Goal: Navigation & Orientation: Find specific page/section

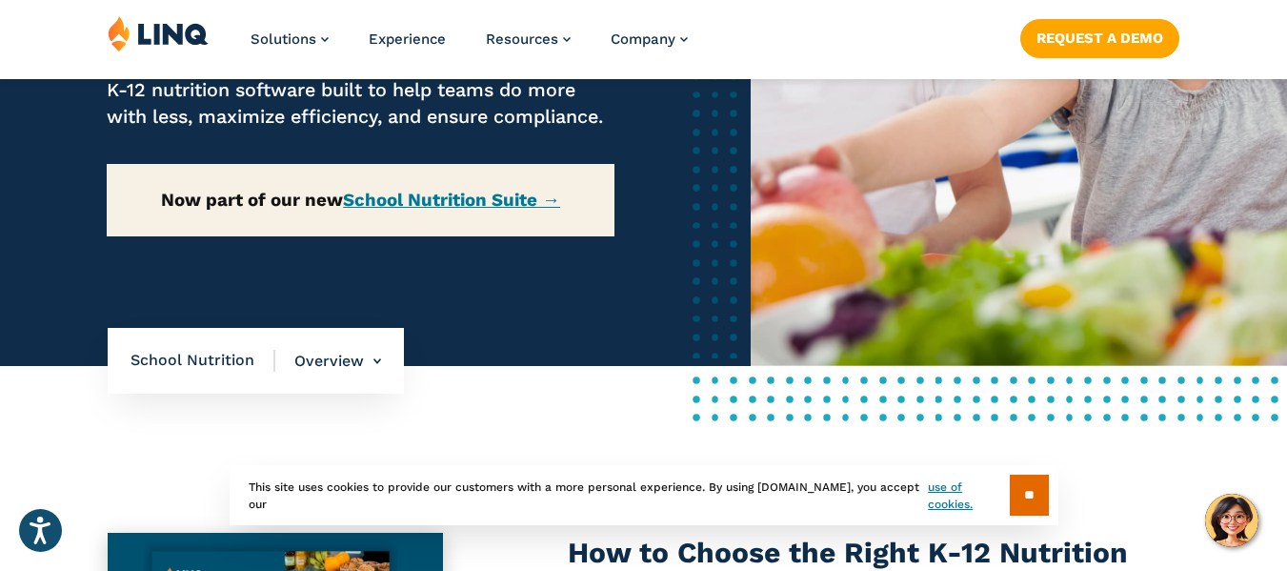
scroll to position [476, 0]
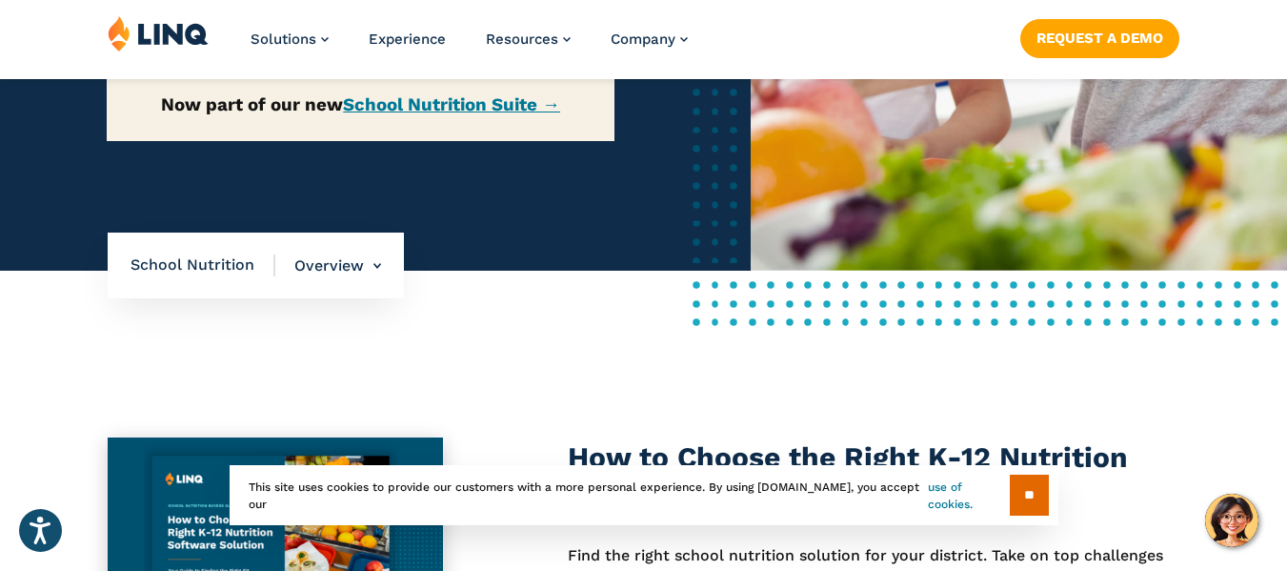
click at [928, 497] on link "use of cookies." at bounding box center [968, 495] width 81 height 34
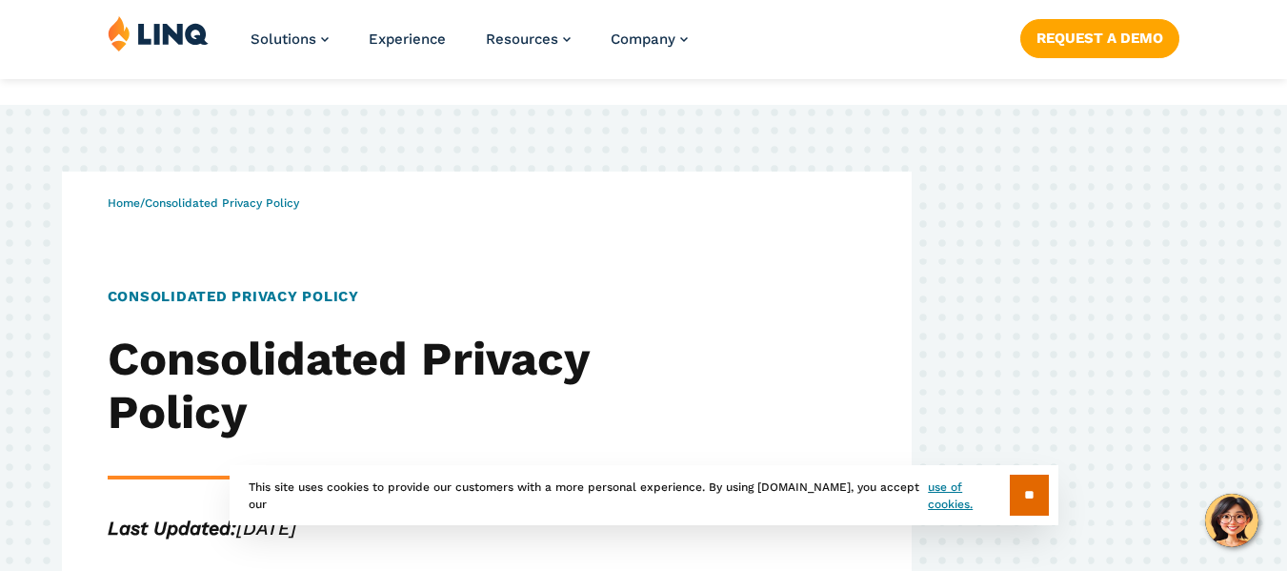
scroll to position [286, 0]
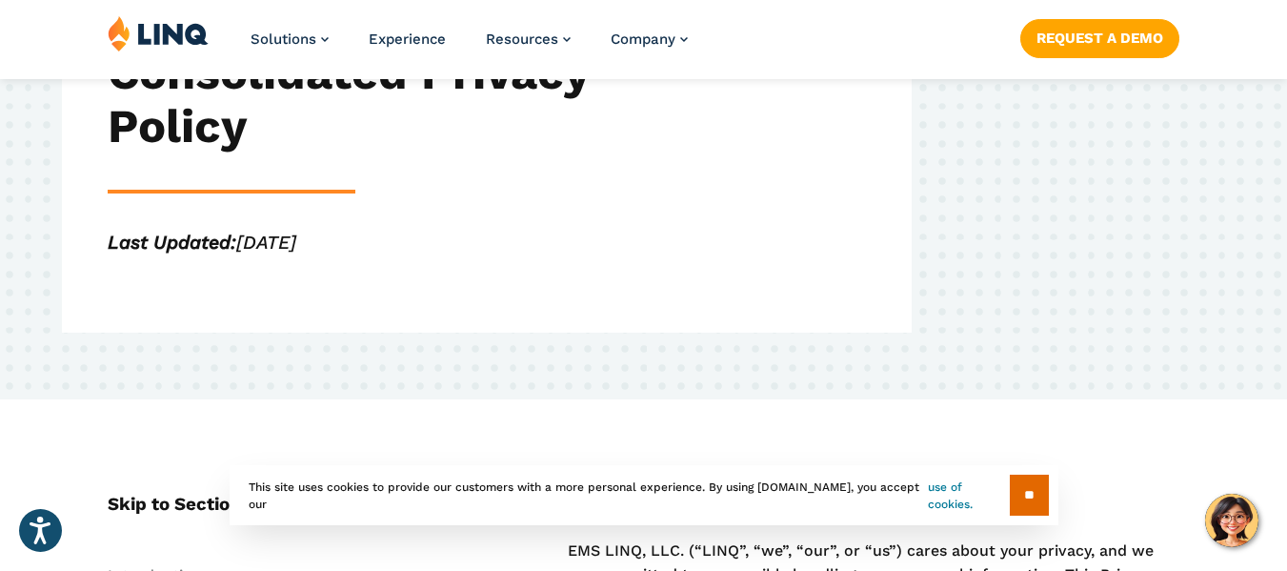
click at [936, 492] on link "use of cookies." at bounding box center [968, 495] width 81 height 34
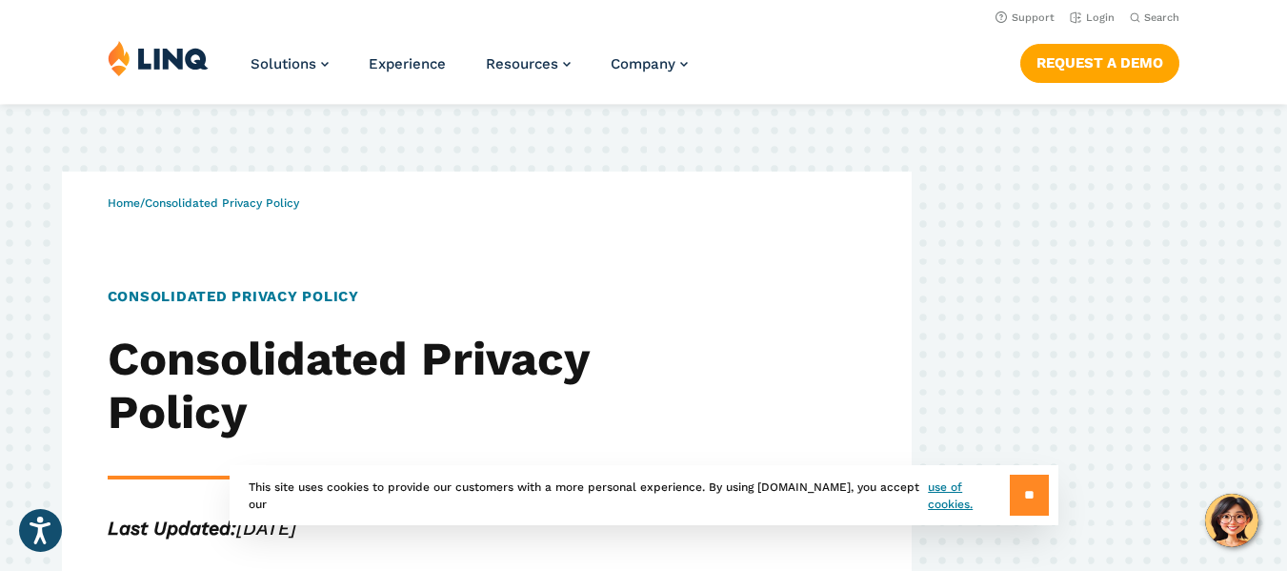
click at [1040, 480] on input "**" at bounding box center [1029, 494] width 39 height 41
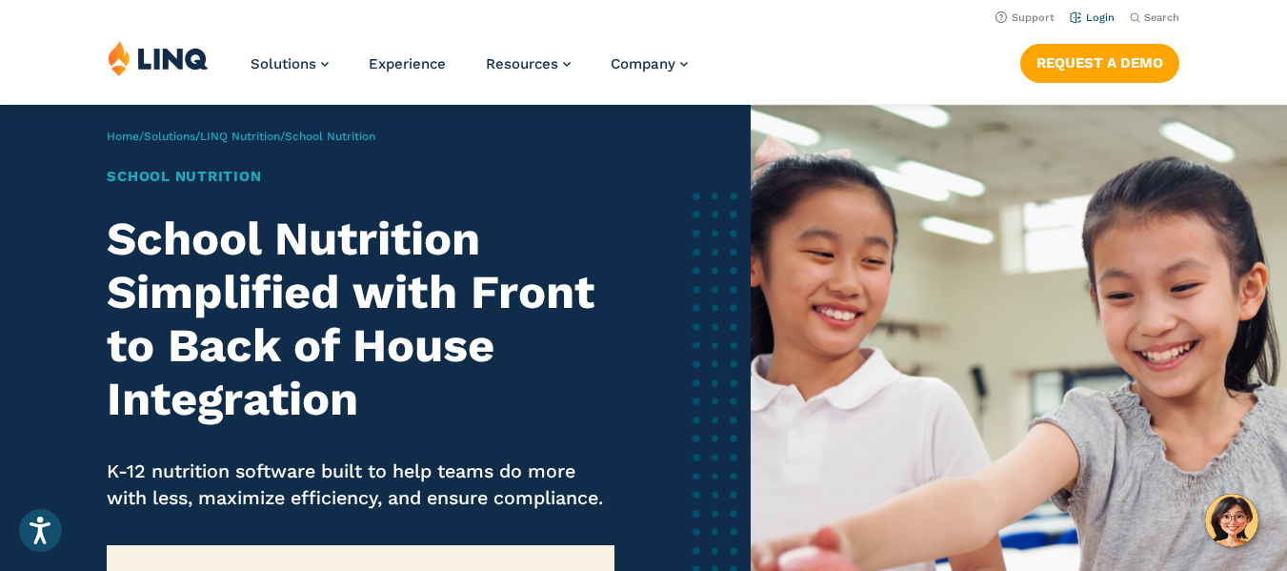
click at [1095, 18] on link "Login" at bounding box center [1092, 17] width 45 height 12
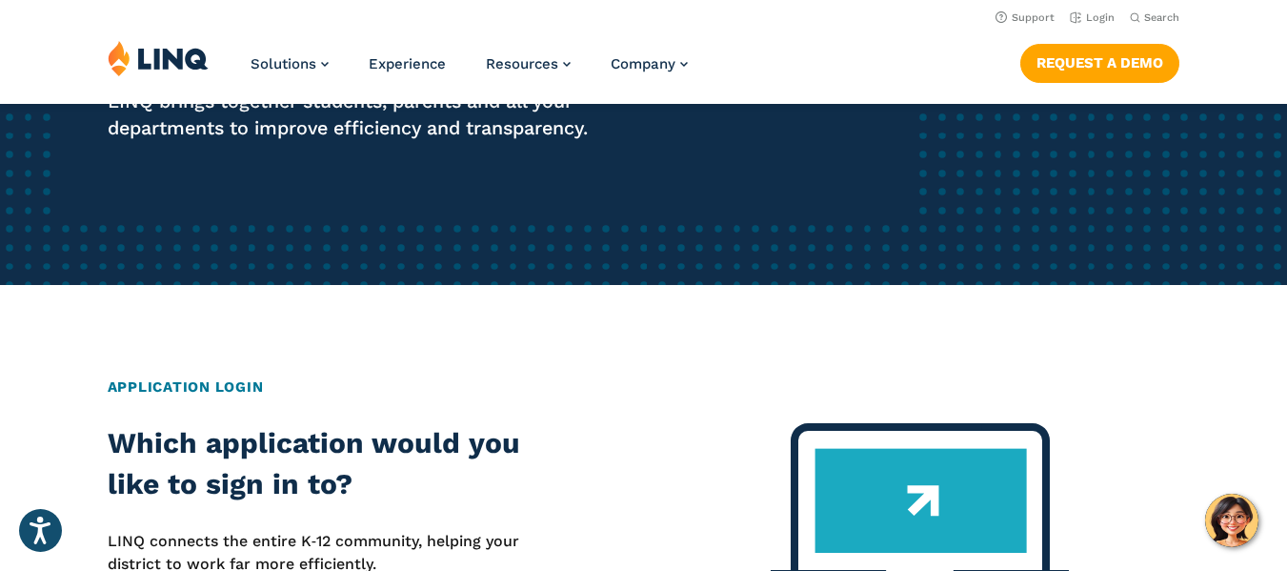
scroll to position [476, 0]
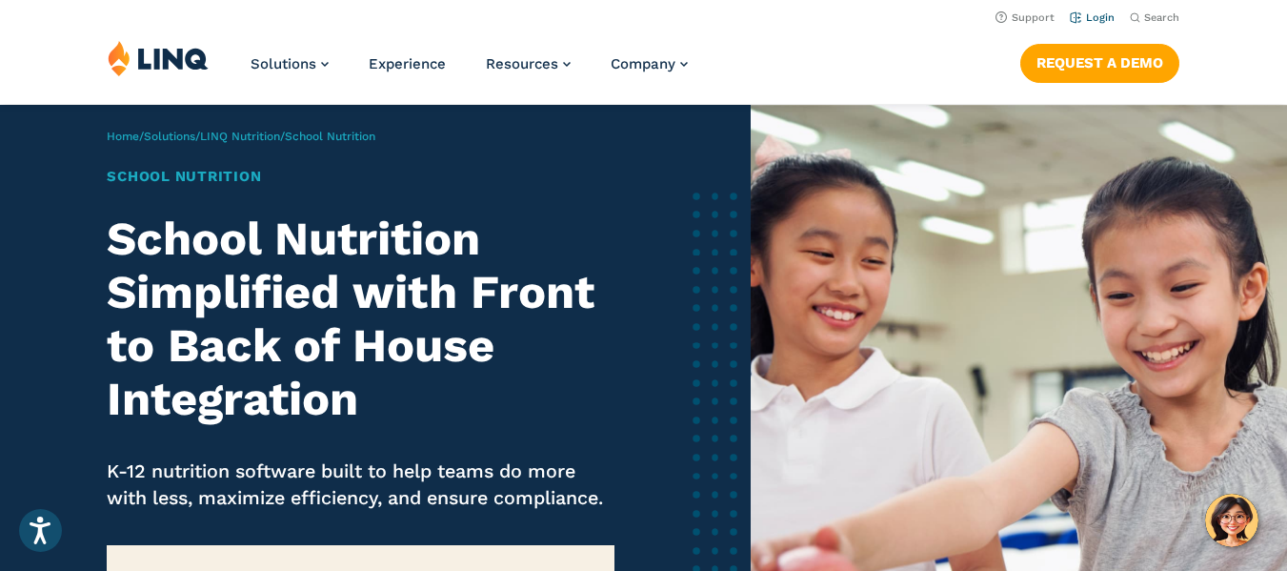
click at [1109, 16] on link "Login" at bounding box center [1092, 17] width 45 height 12
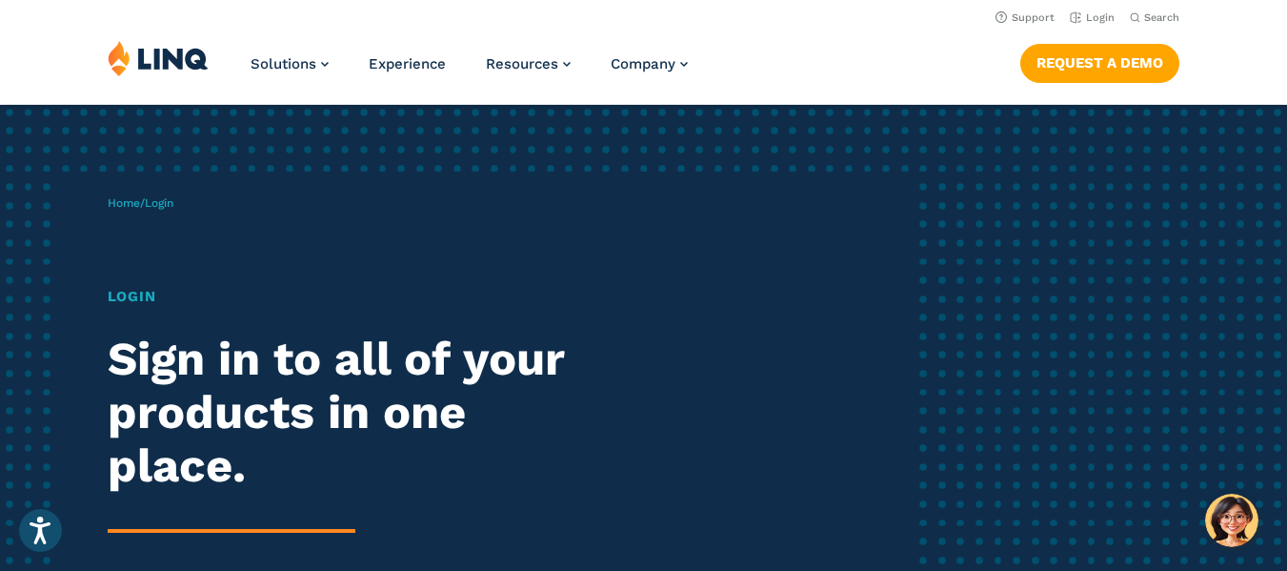
click at [170, 203] on span "Login" at bounding box center [159, 202] width 29 height 13
click at [127, 295] on h1 "Login" at bounding box center [356, 297] width 496 height 22
click at [134, 199] on link "Home" at bounding box center [124, 202] width 32 height 13
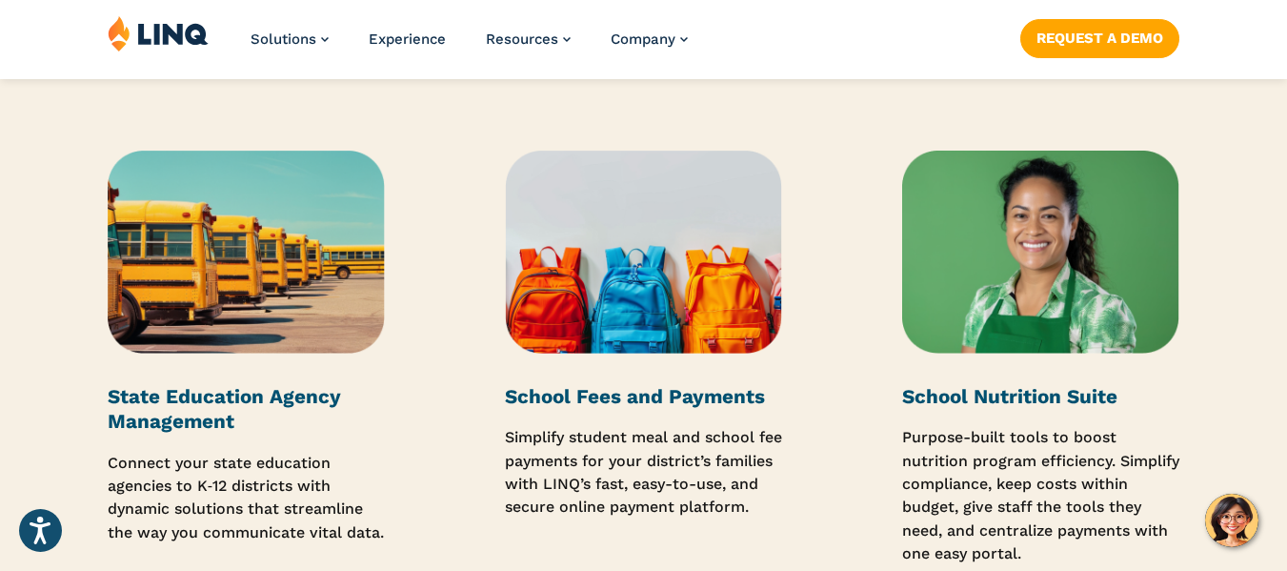
scroll to position [2953, 0]
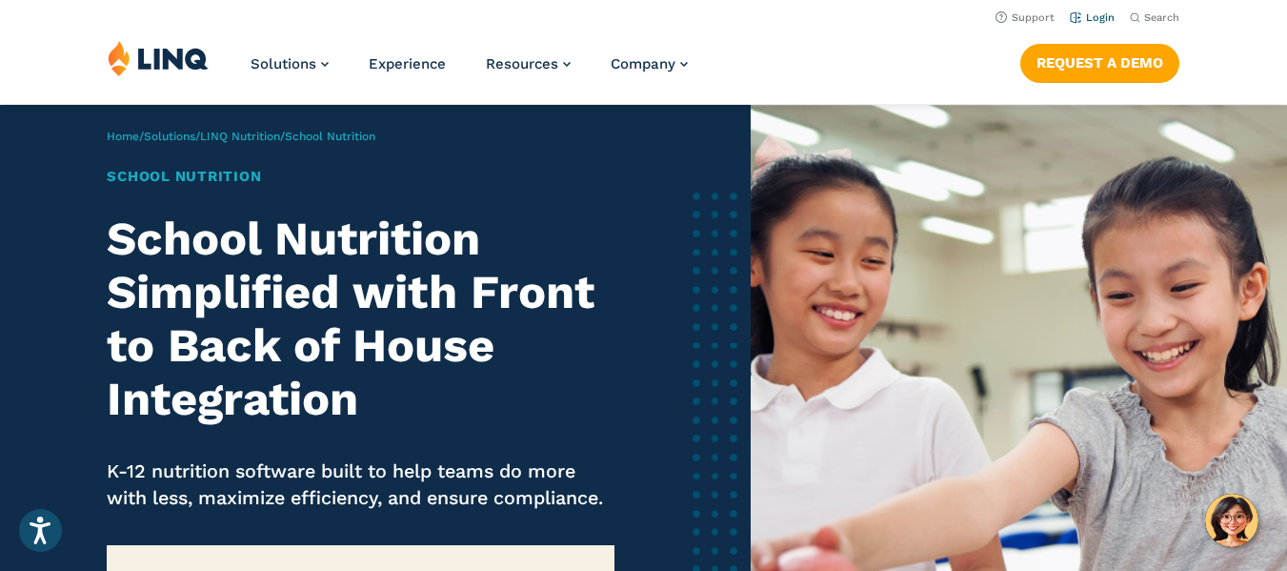
click at [1106, 16] on link "Login" at bounding box center [1092, 17] width 45 height 12
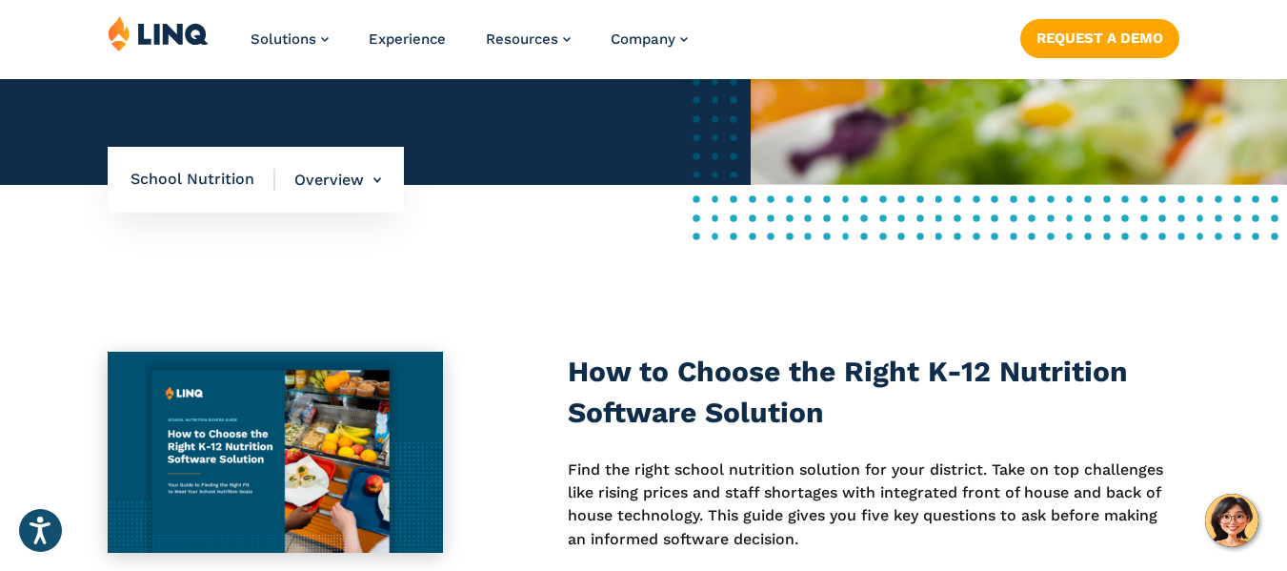
scroll to position [572, 0]
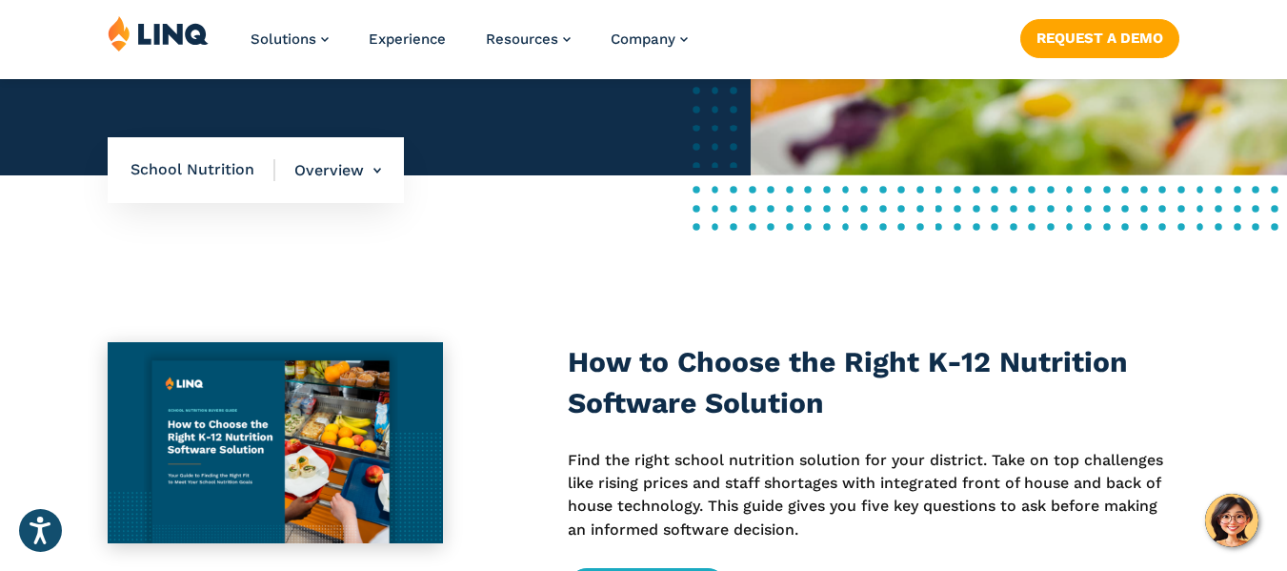
click at [229, 180] on span "School Nutrition" at bounding box center [202, 169] width 145 height 21
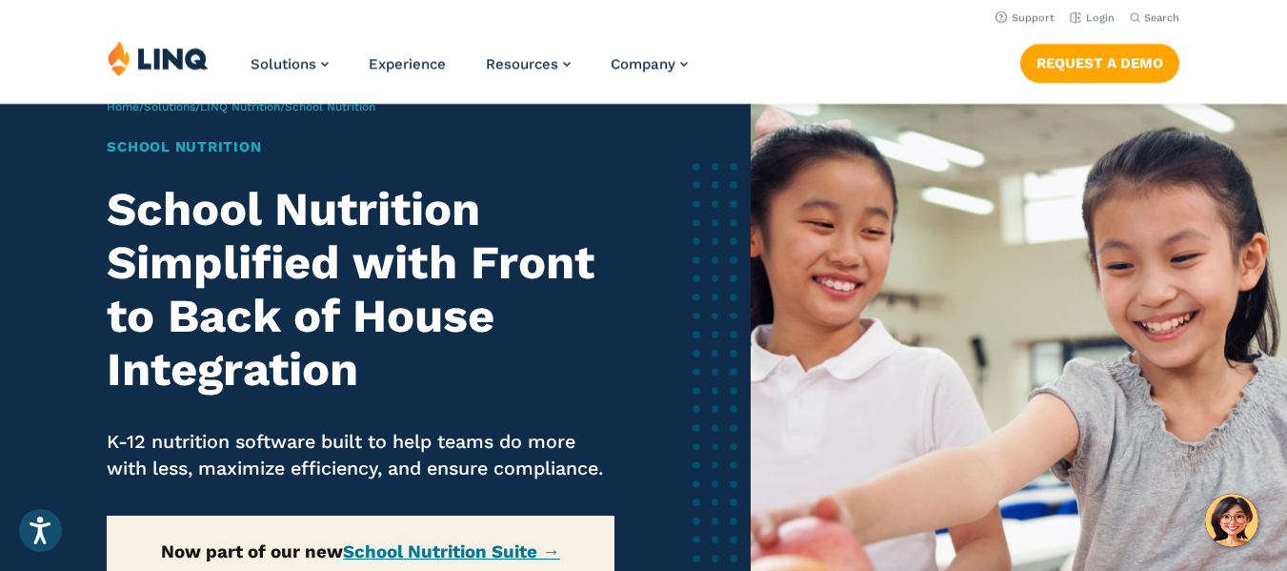
scroll to position [0, 0]
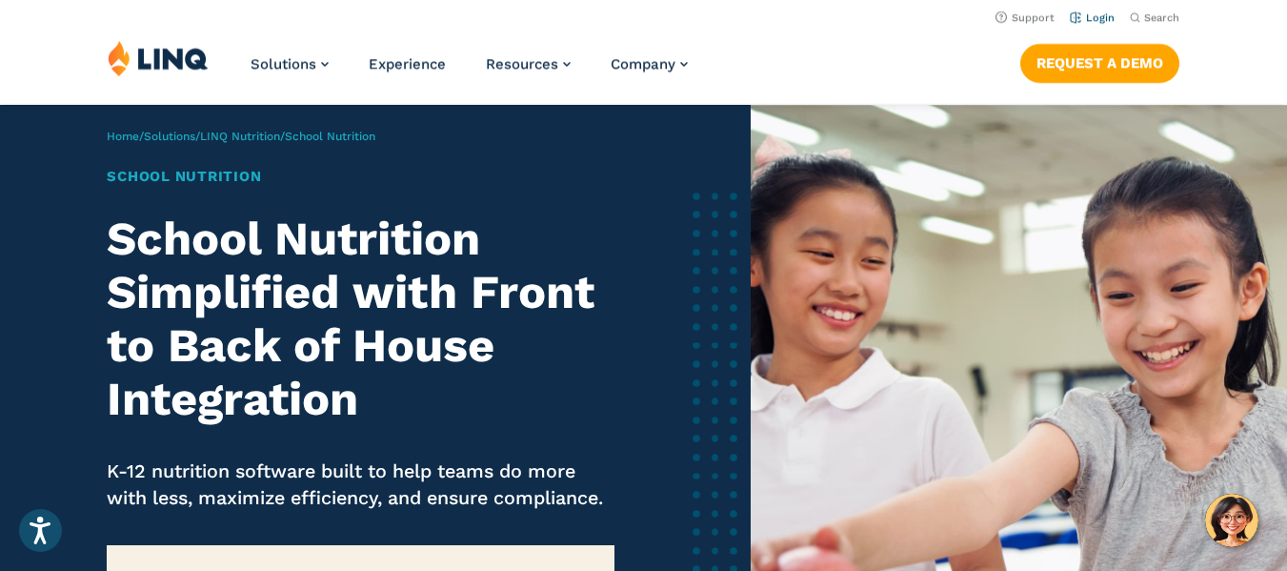
click at [1094, 13] on link "Login" at bounding box center [1092, 17] width 45 height 12
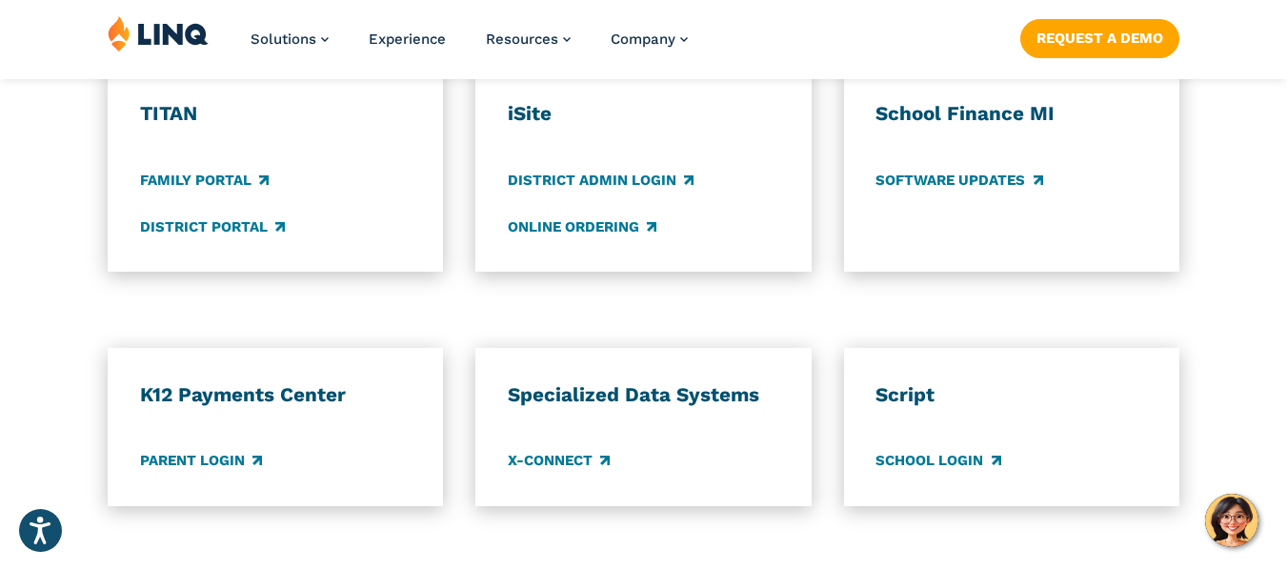
scroll to position [1619, 0]
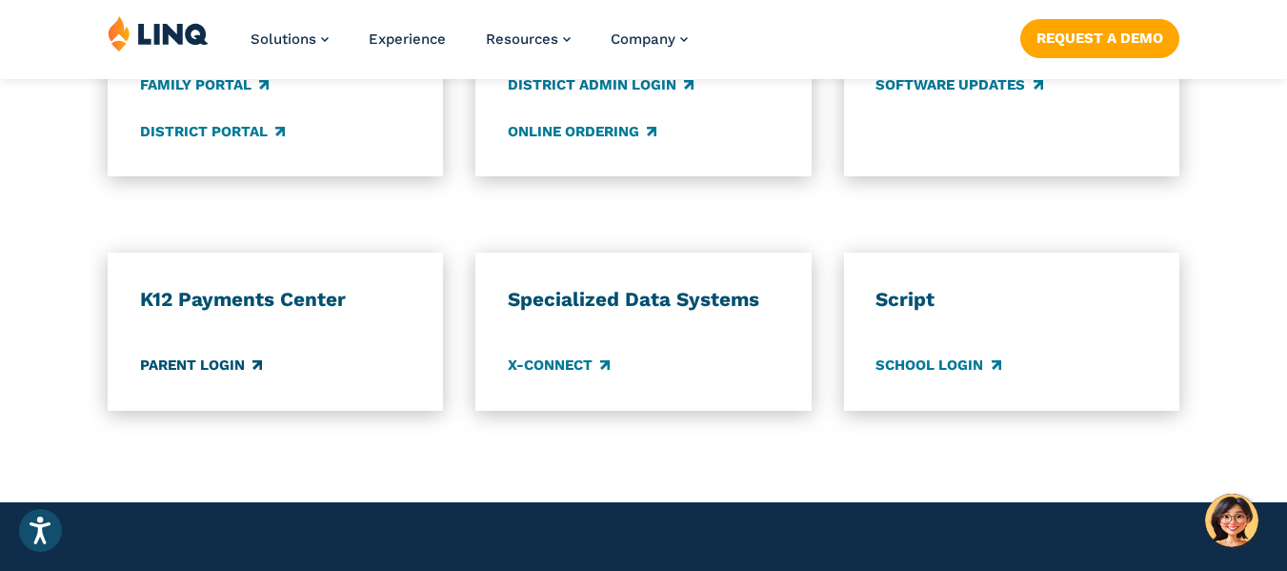
click at [215, 364] on link "Parent Login" at bounding box center [201, 365] width 122 height 21
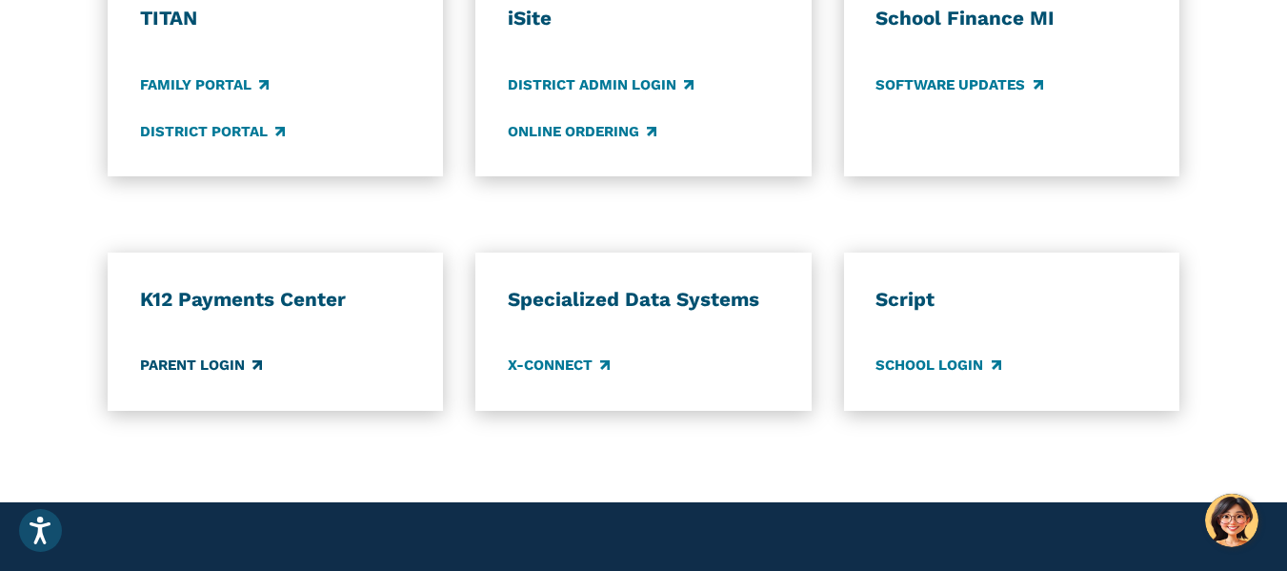
click at [211, 373] on link "Parent Login" at bounding box center [201, 365] width 122 height 21
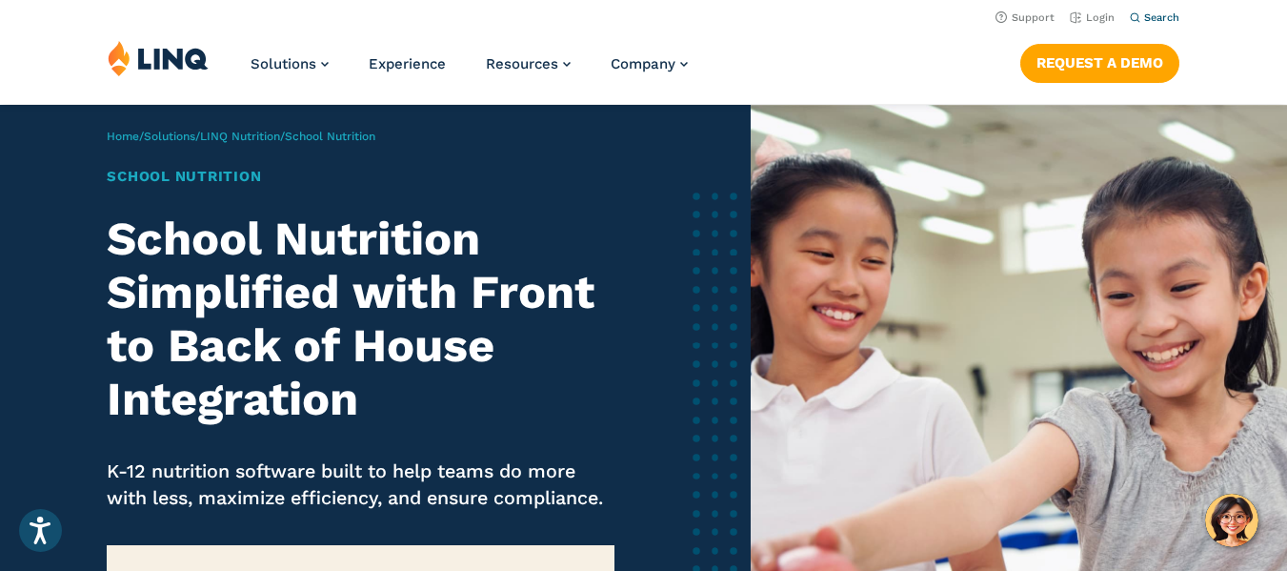
click at [1154, 21] on span "Search" at bounding box center [1161, 17] width 35 height 12
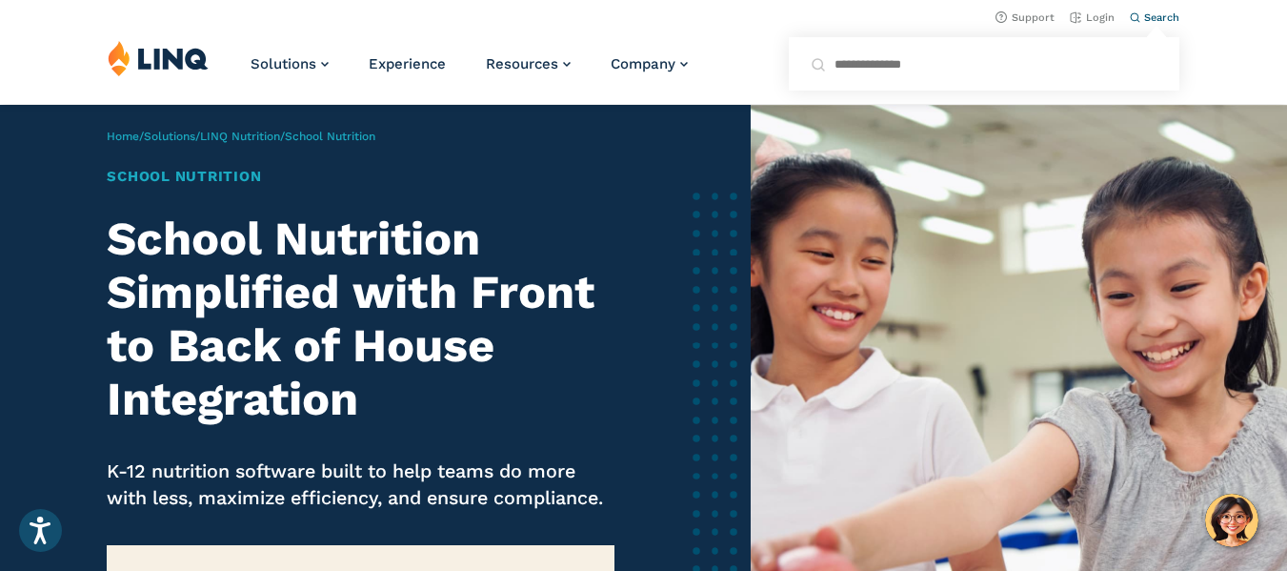
click at [1153, 19] on span "Search" at bounding box center [1161, 17] width 35 height 12
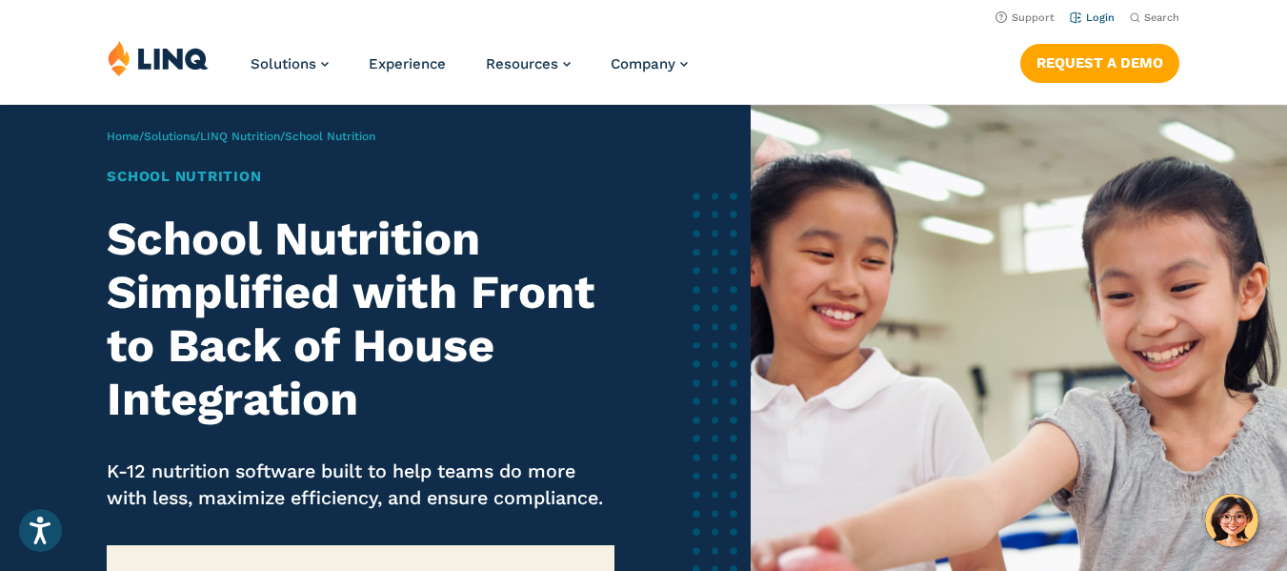
click at [1094, 14] on link "Login" at bounding box center [1092, 17] width 45 height 12
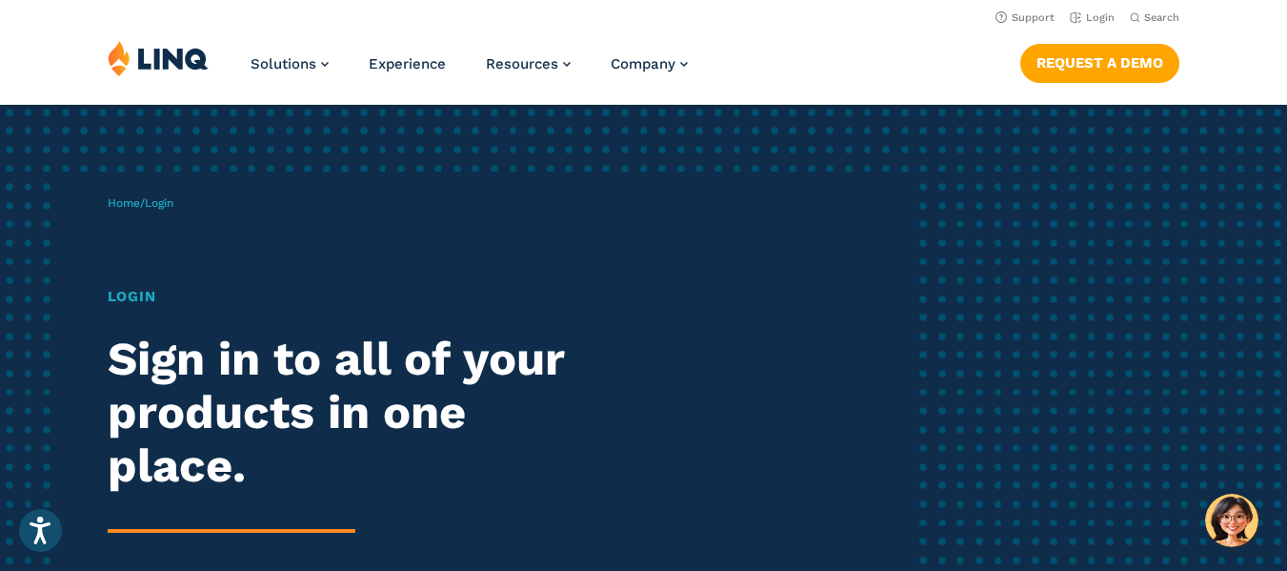
click at [145, 293] on h1 "Login" at bounding box center [356, 297] width 496 height 22
click at [173, 200] on span "Login" at bounding box center [159, 202] width 29 height 13
click at [159, 204] on span "Login" at bounding box center [159, 202] width 29 height 13
click at [136, 295] on h1 "Login" at bounding box center [356, 297] width 496 height 22
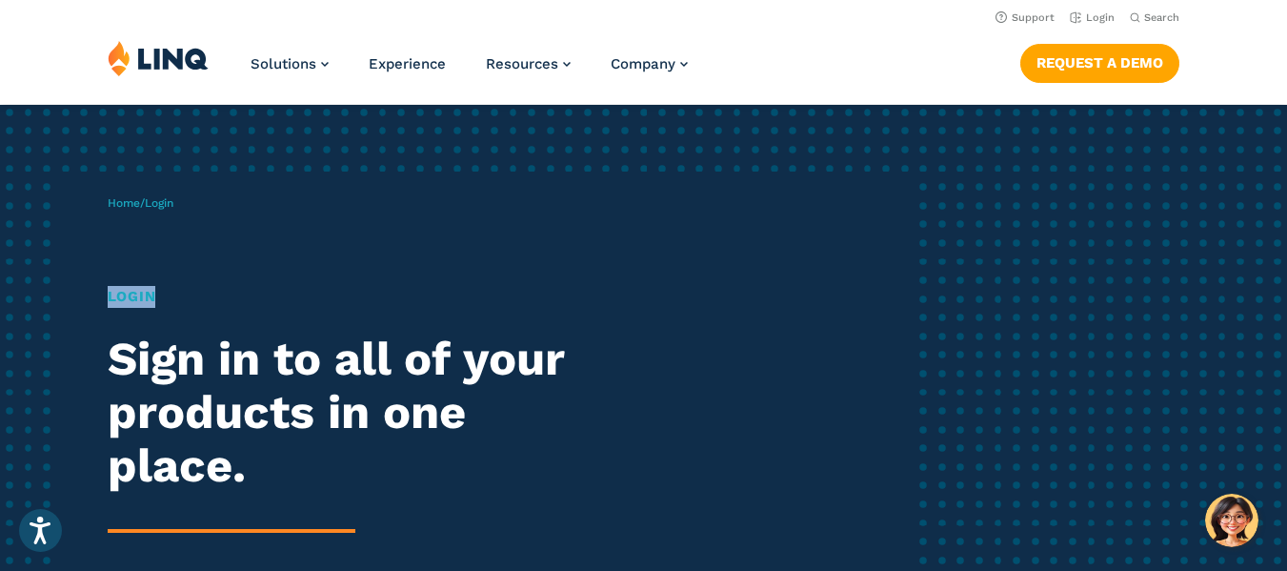
click at [136, 293] on h1 "Login" at bounding box center [356, 297] width 496 height 22
click at [209, 241] on div "Home / Login Login Sign in to all of your products in one place. LINQ brings to…" at bounding box center [510, 434] width 804 height 527
drag, startPoint x: 128, startPoint y: 302, endPoint x: 139, endPoint y: 287, distance: 19.1
click at [128, 300] on h1 "Login" at bounding box center [356, 297] width 496 height 22
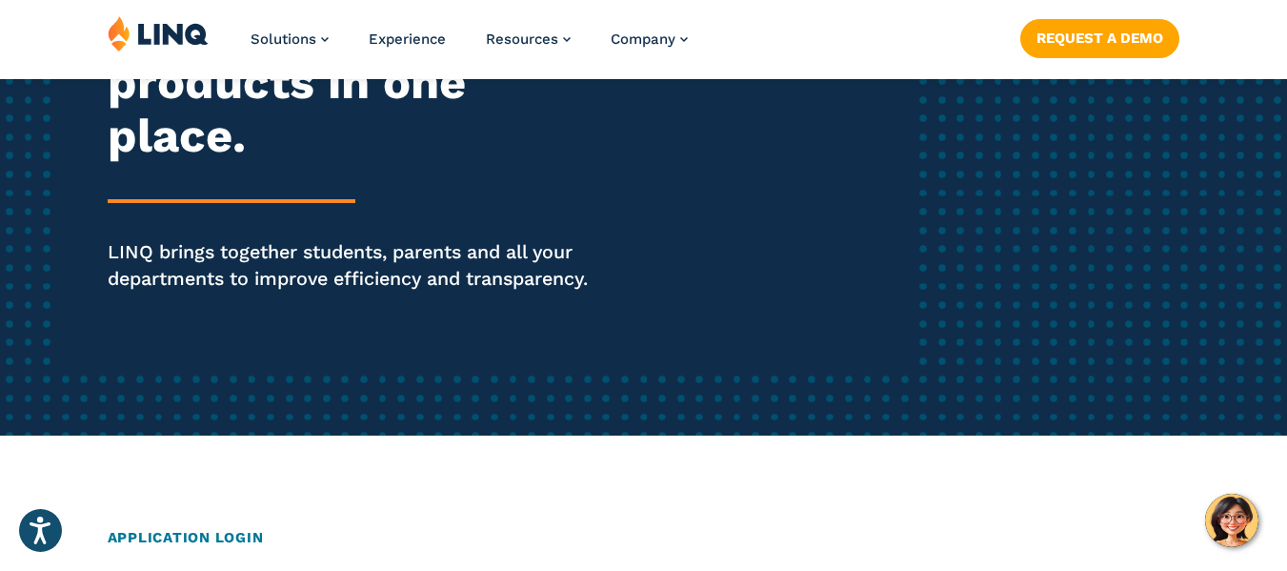
scroll to position [476, 0]
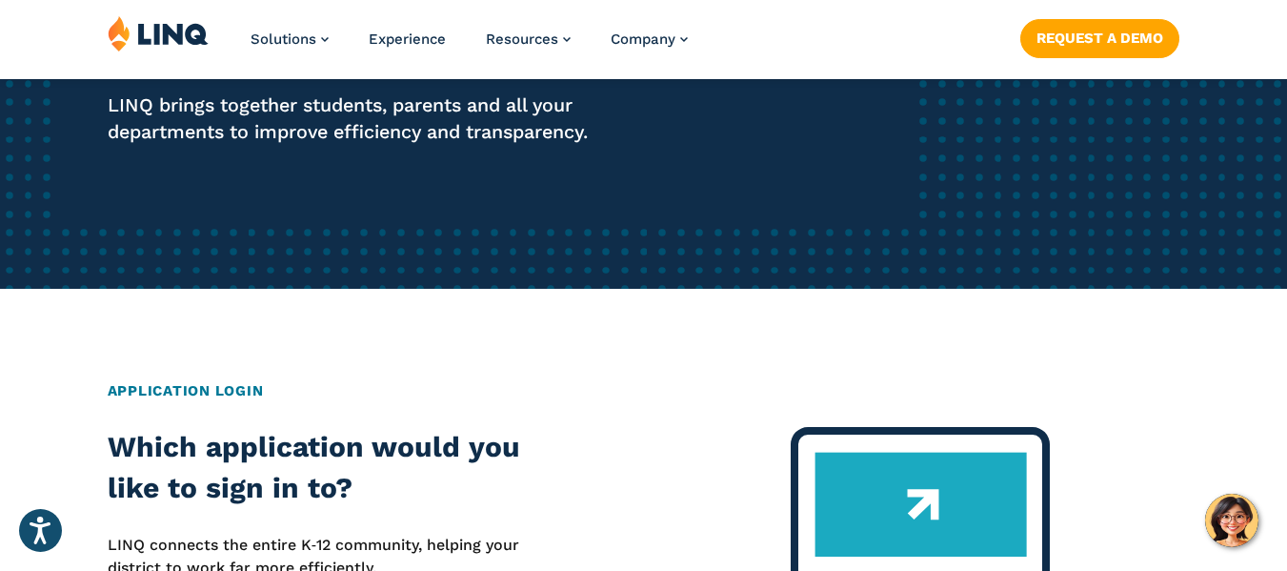
click at [255, 398] on h2 "Application Login" at bounding box center [644, 391] width 1073 height 22
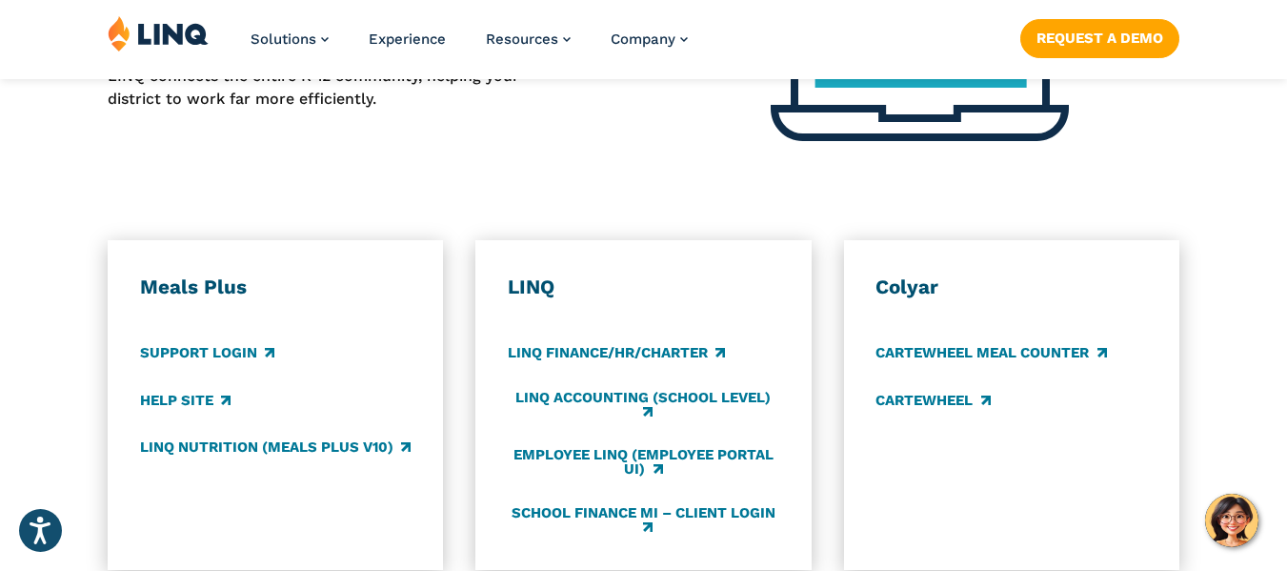
scroll to position [953, 0]
